Goal: Task Accomplishment & Management: Use online tool/utility

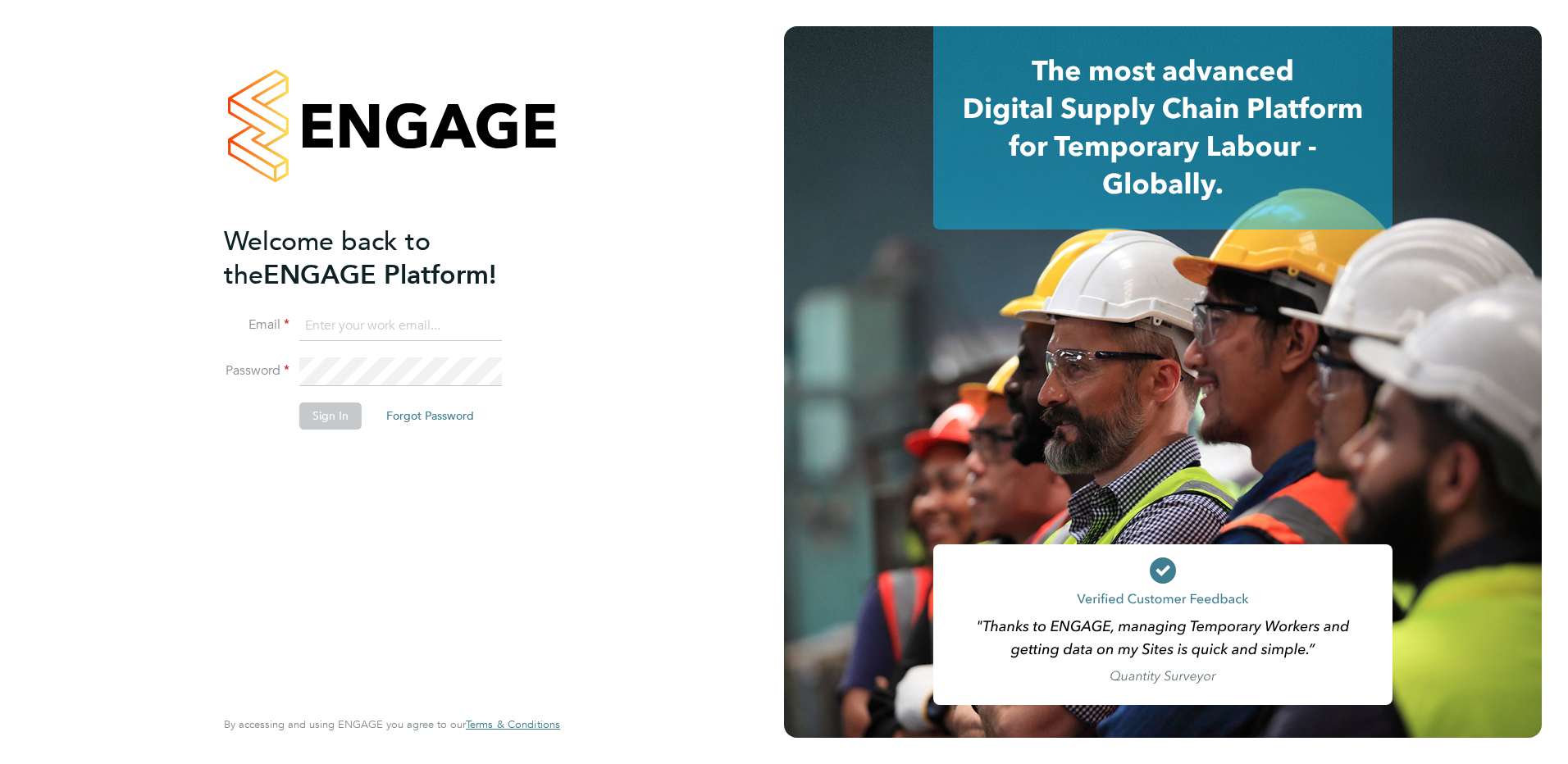
type input "[EMAIL_ADDRESS][DOMAIN_NAME]"
click at [324, 418] on button "Sign In" at bounding box center [331, 415] width 62 height 26
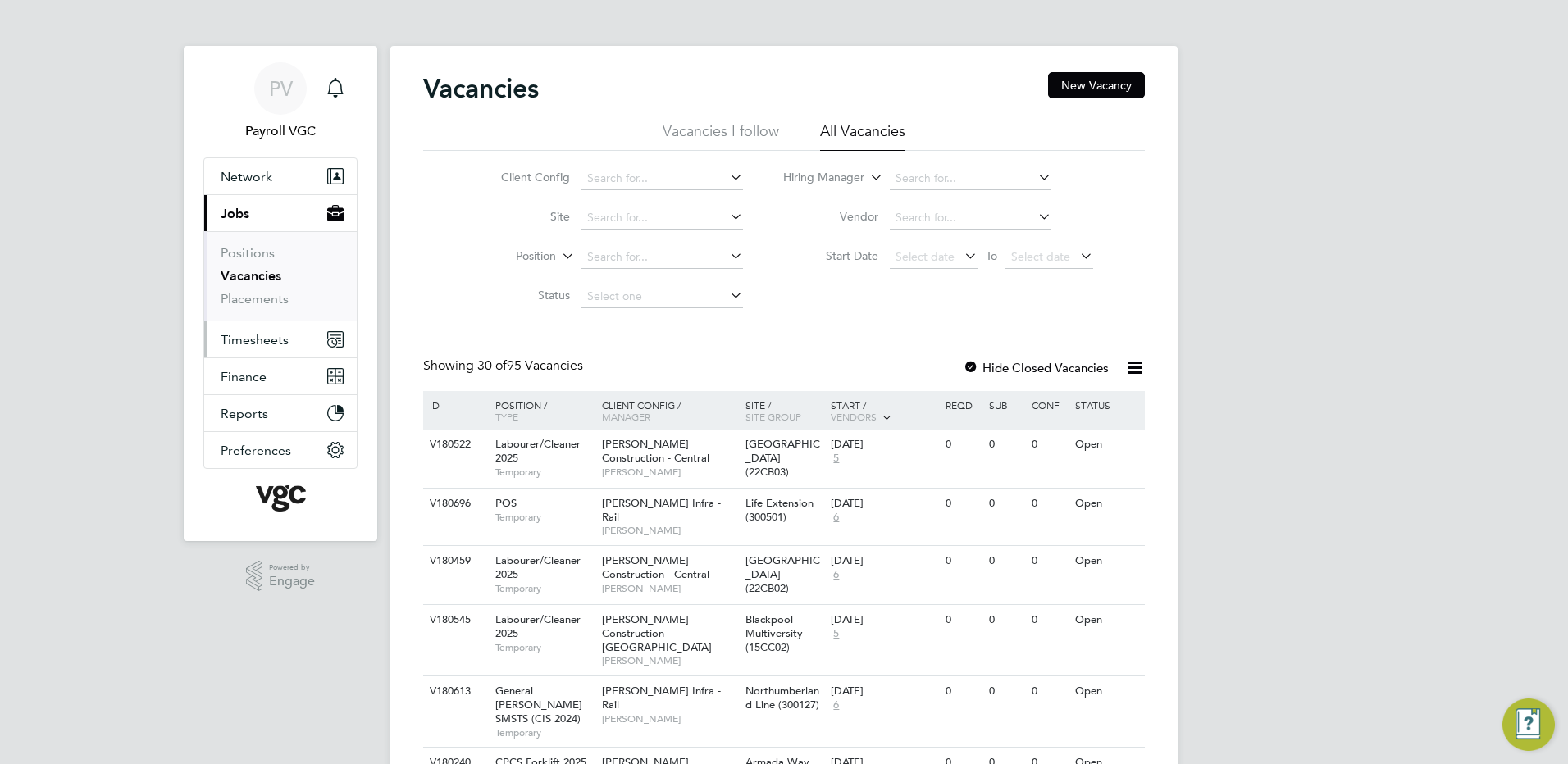
click at [275, 333] on span "Timesheets" at bounding box center [254, 340] width 68 height 16
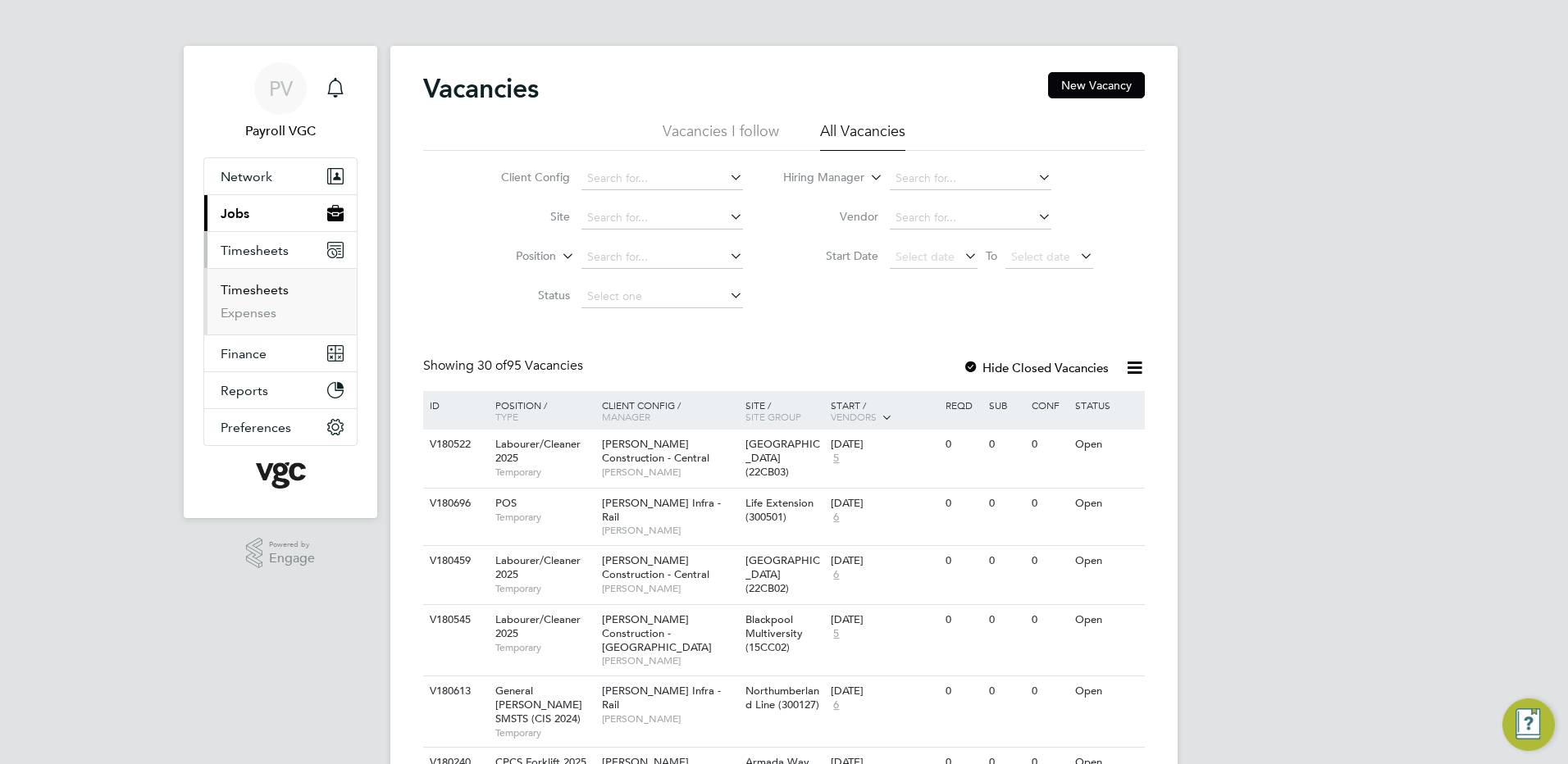
click at [277, 292] on link "Timesheets" at bounding box center [254, 290] width 68 height 16
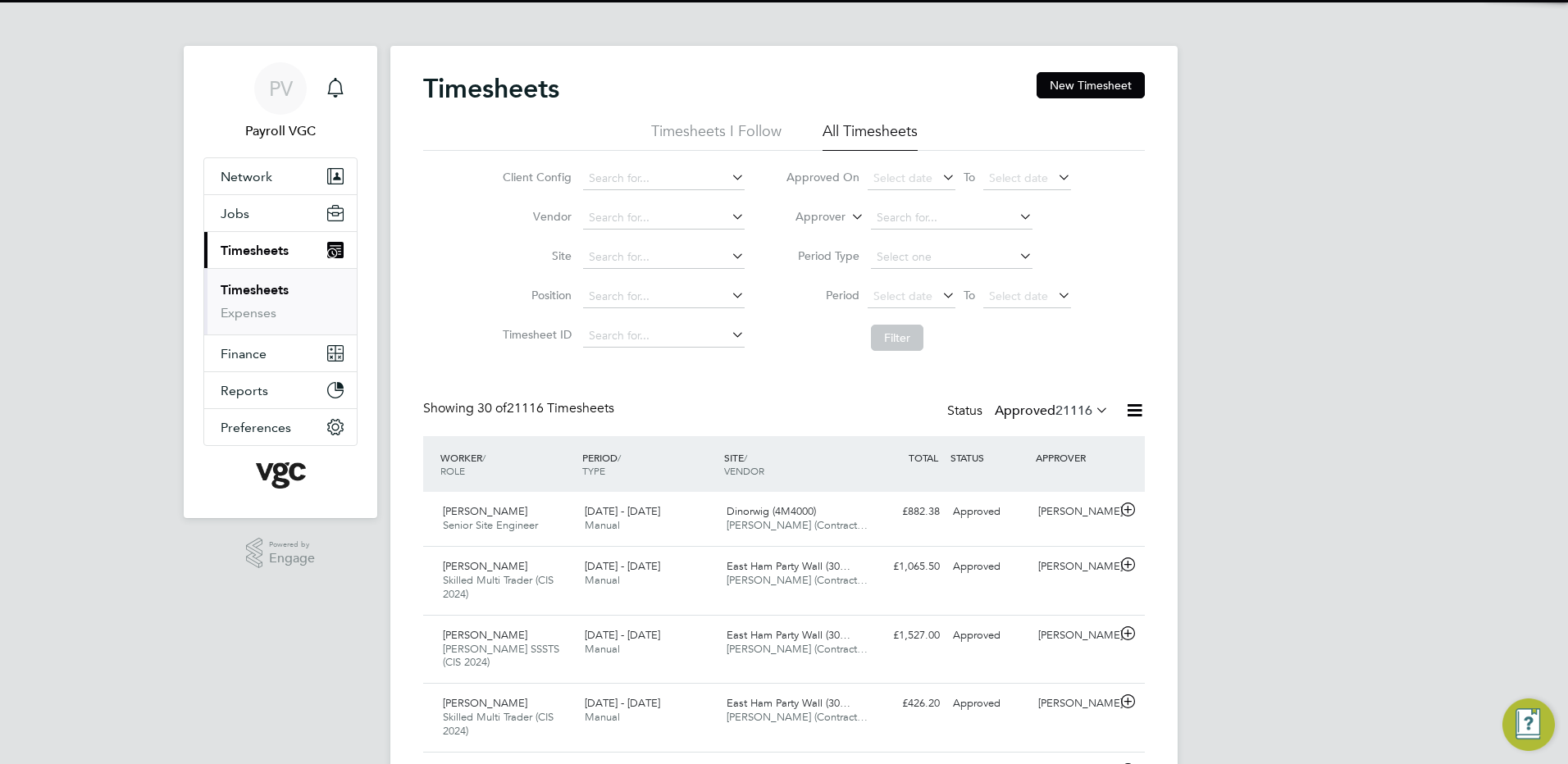
click at [1137, 412] on icon at bounding box center [1134, 410] width 21 height 21
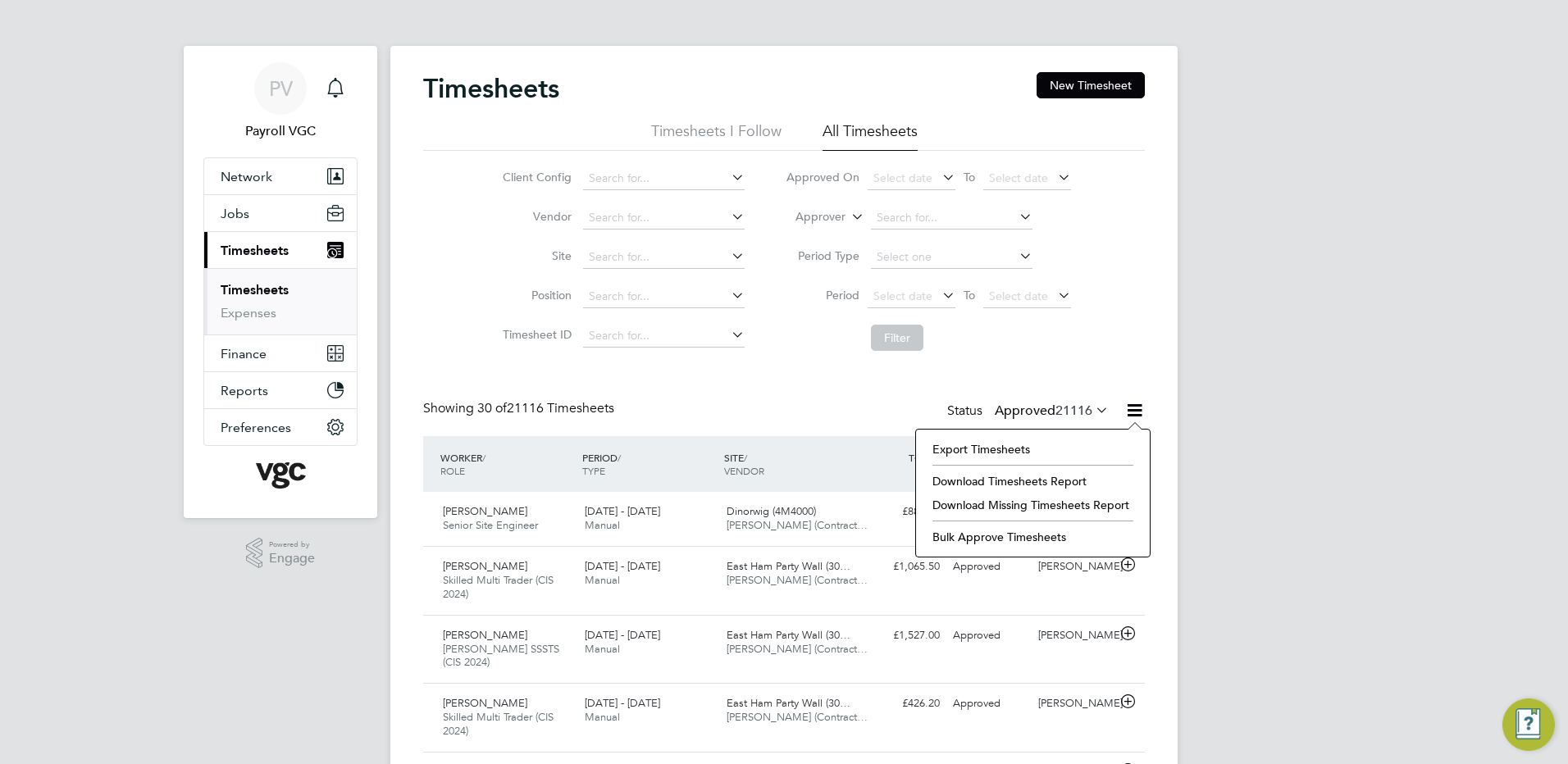
click at [980, 440] on li "Export Timesheets" at bounding box center [1032, 449] width 217 height 23
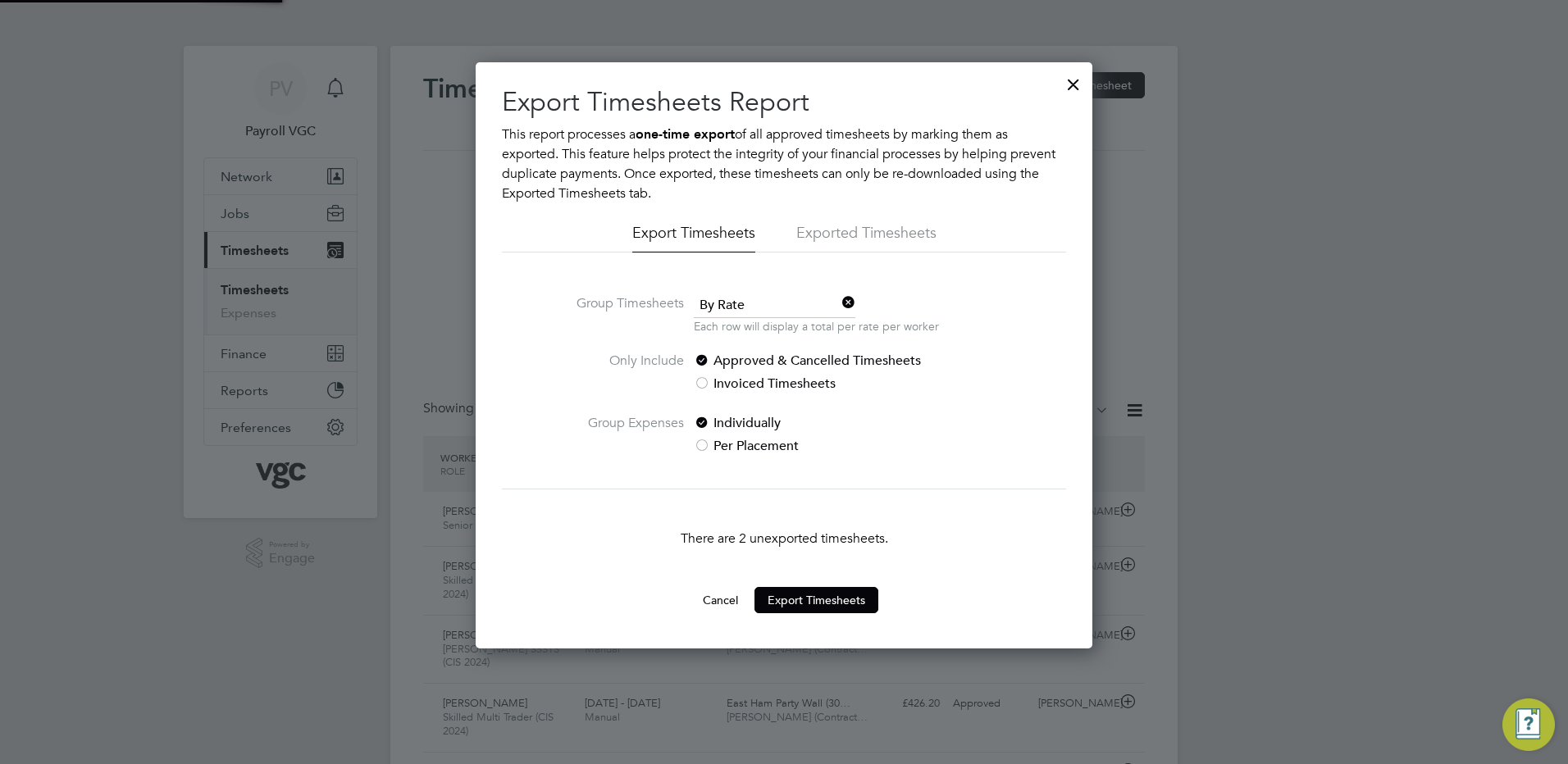
click at [760, 304] on span "By Rate" at bounding box center [774, 305] width 162 height 24
click at [745, 345] on li "By Date" at bounding box center [774, 350] width 164 height 22
click at [723, 602] on button "Cancel" at bounding box center [720, 600] width 61 height 26
